Goal: Navigation & Orientation: Find specific page/section

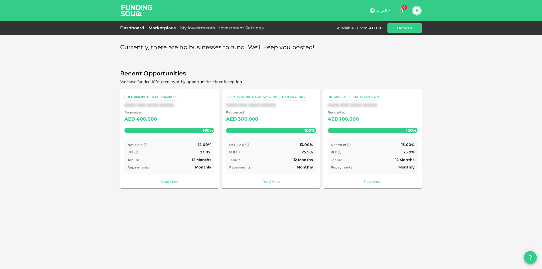
click at [137, 26] on link "Dashboard" at bounding box center [133, 27] width 26 height 5
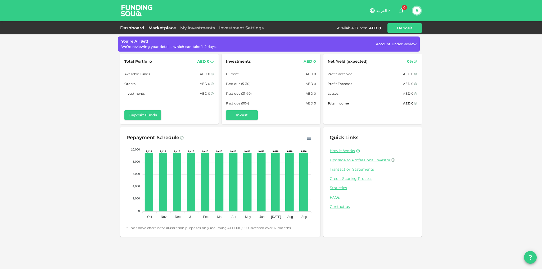
click at [165, 28] on link "Marketplace" at bounding box center [162, 27] width 32 height 5
